Goal: Find specific page/section: Find specific page/section

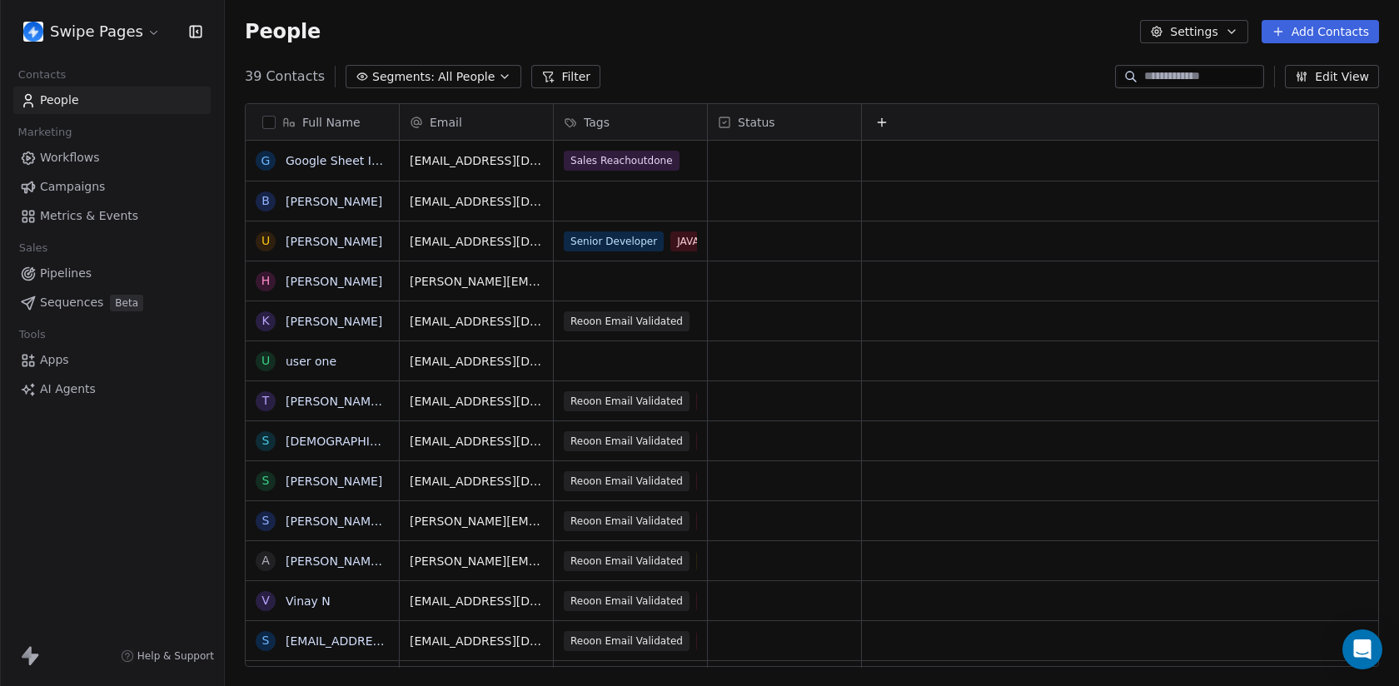
scroll to position [604, 1174]
click at [117, 31] on html "Swipe Pages Contacts People Marketing Workflows Campaigns Metrics & Events Sale…" at bounding box center [699, 343] width 1399 height 686
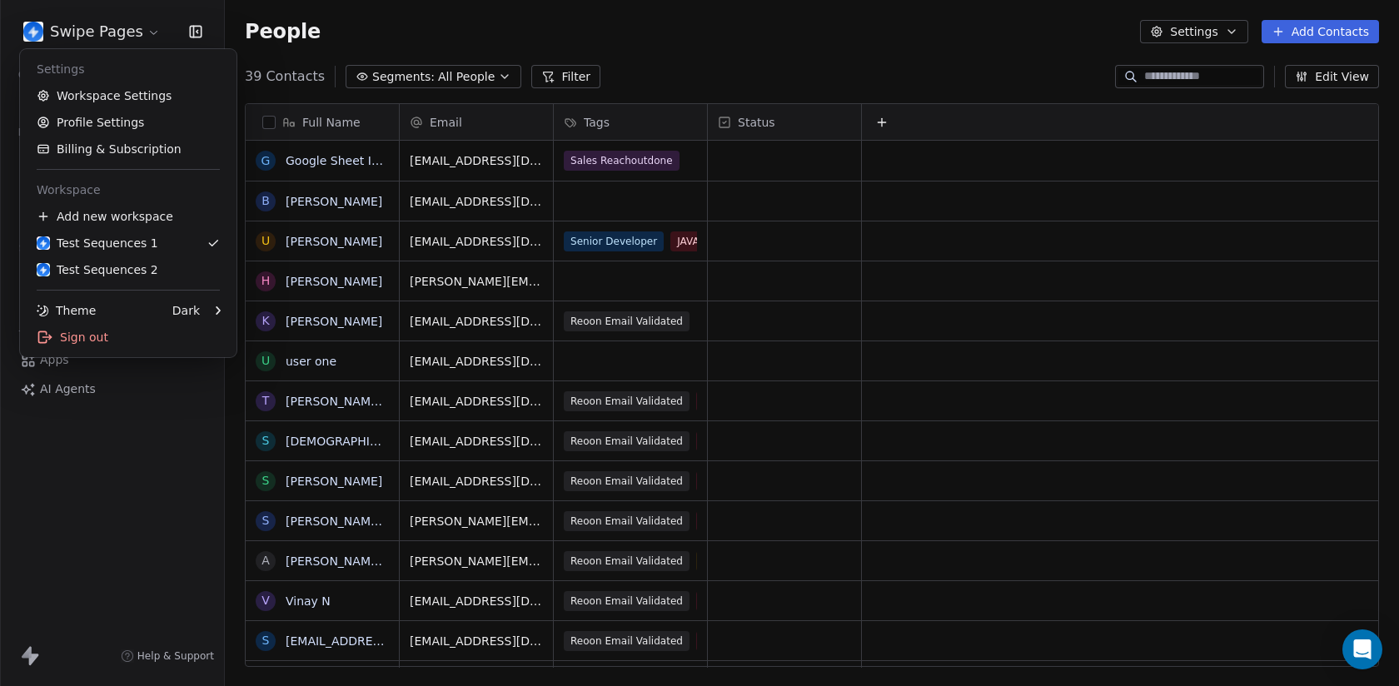
click at [474, 39] on html "Swipe Pages Contacts People Marketing Workflows Campaigns Metrics & Events Sale…" at bounding box center [699, 343] width 1399 height 686
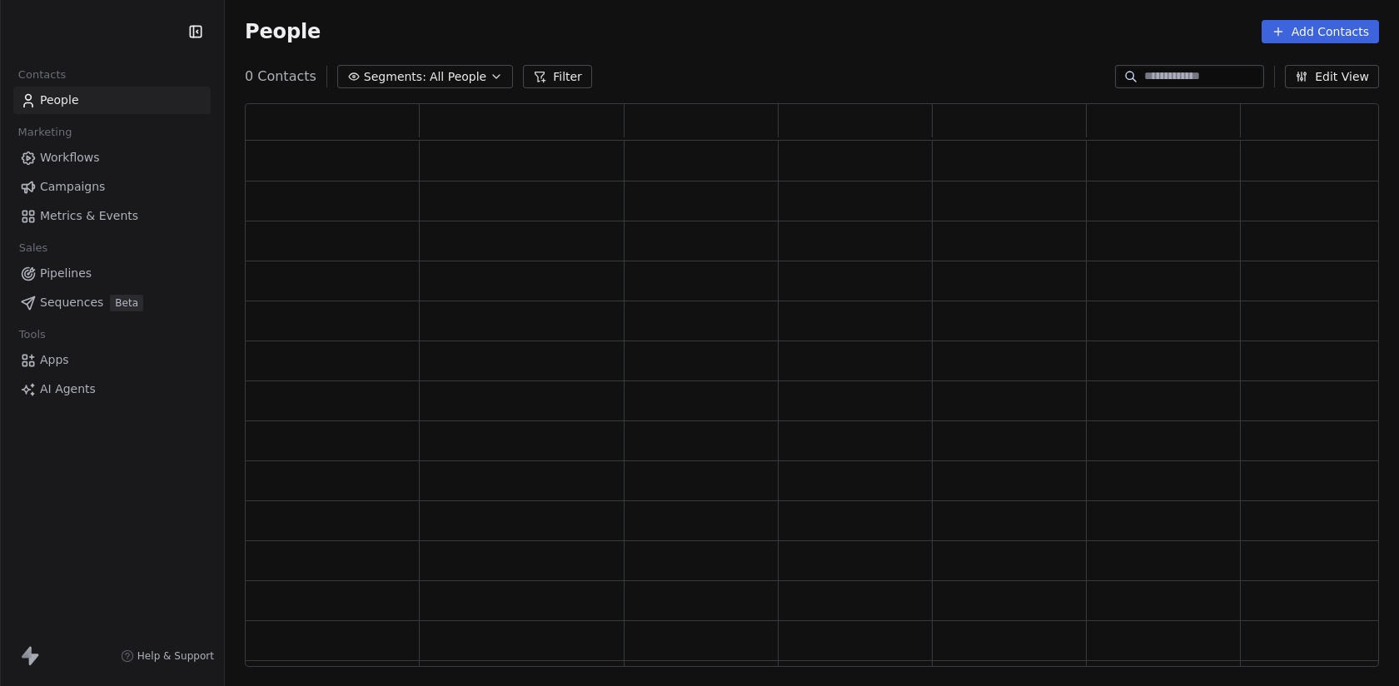
scroll to position [564, 1134]
